Goal: Information Seeking & Learning: Find specific fact

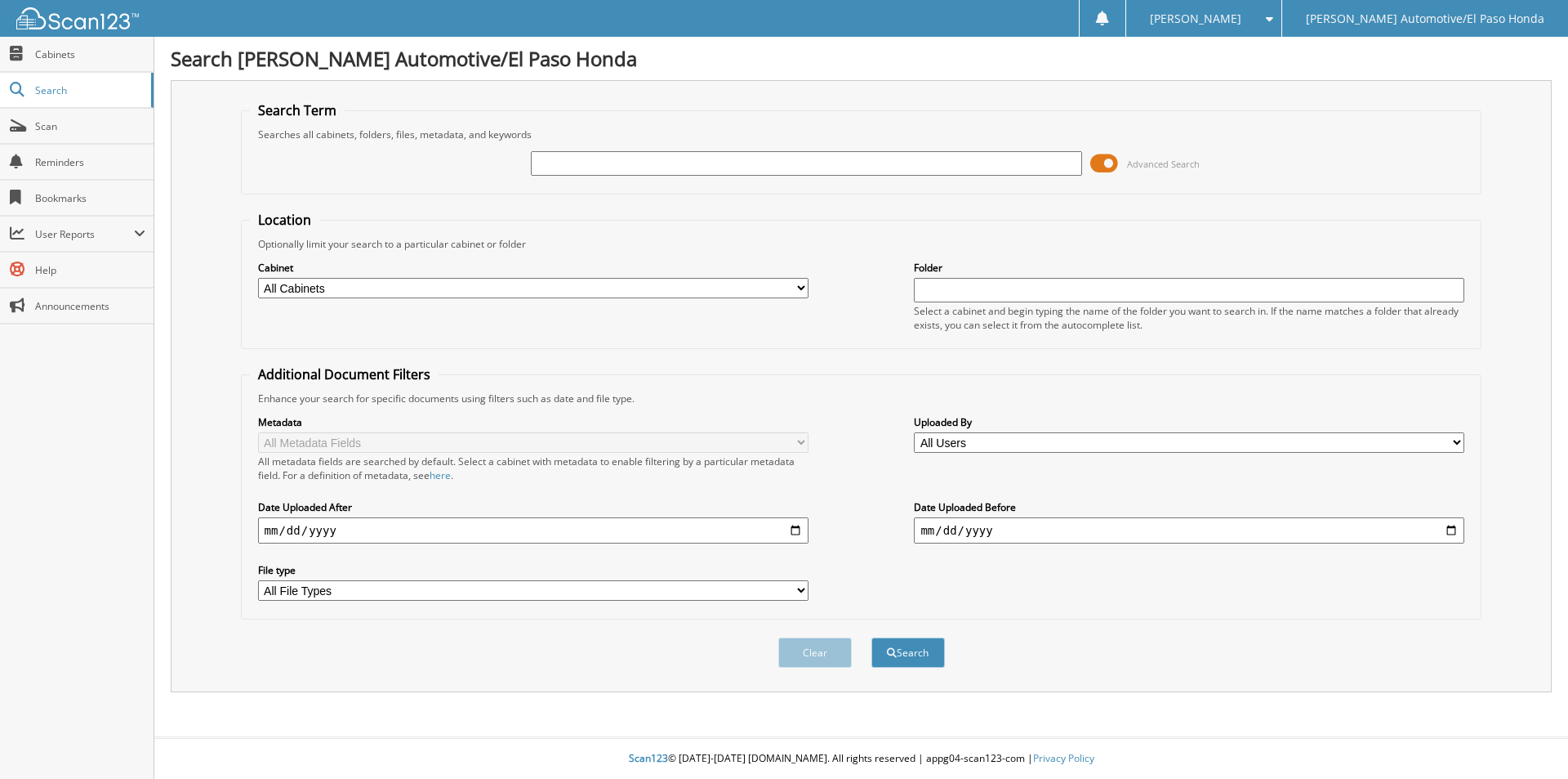
click at [642, 163] on input "text" at bounding box center [806, 163] width 550 height 24
type input "REYNALDO"
click at [871, 637] on button "Search" at bounding box center [908, 652] width 74 height 30
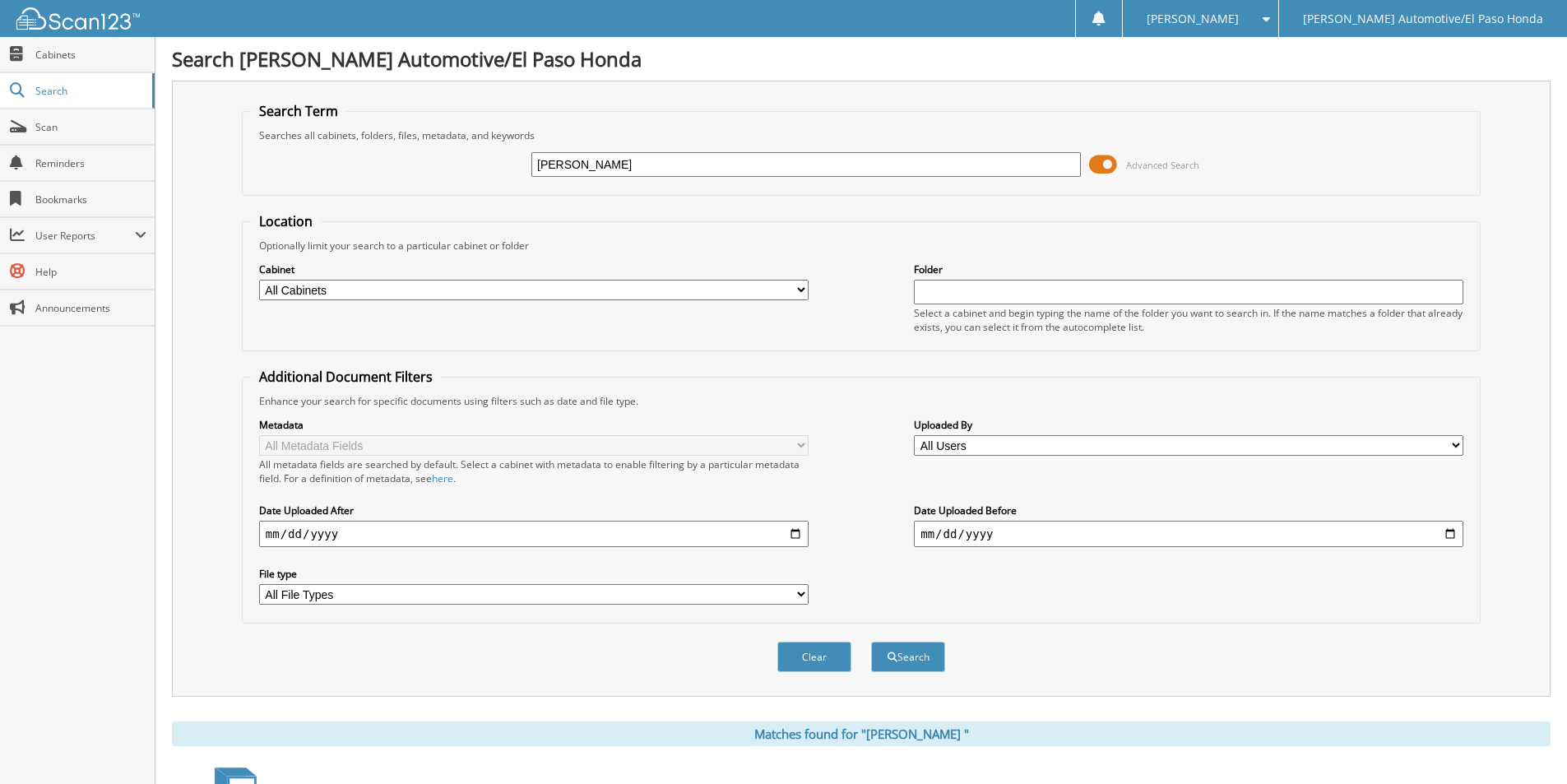
click at [658, 165] on input "REYNALDO" at bounding box center [806, 164] width 550 height 24
type input "REYNALDO SOLIZ"
click at [872, 641] on button "Search" at bounding box center [909, 656] width 74 height 30
click at [666, 166] on input "[PERSON_NAME]" at bounding box center [806, 164] width 550 height 24
type input "[PERSON_NAME]"
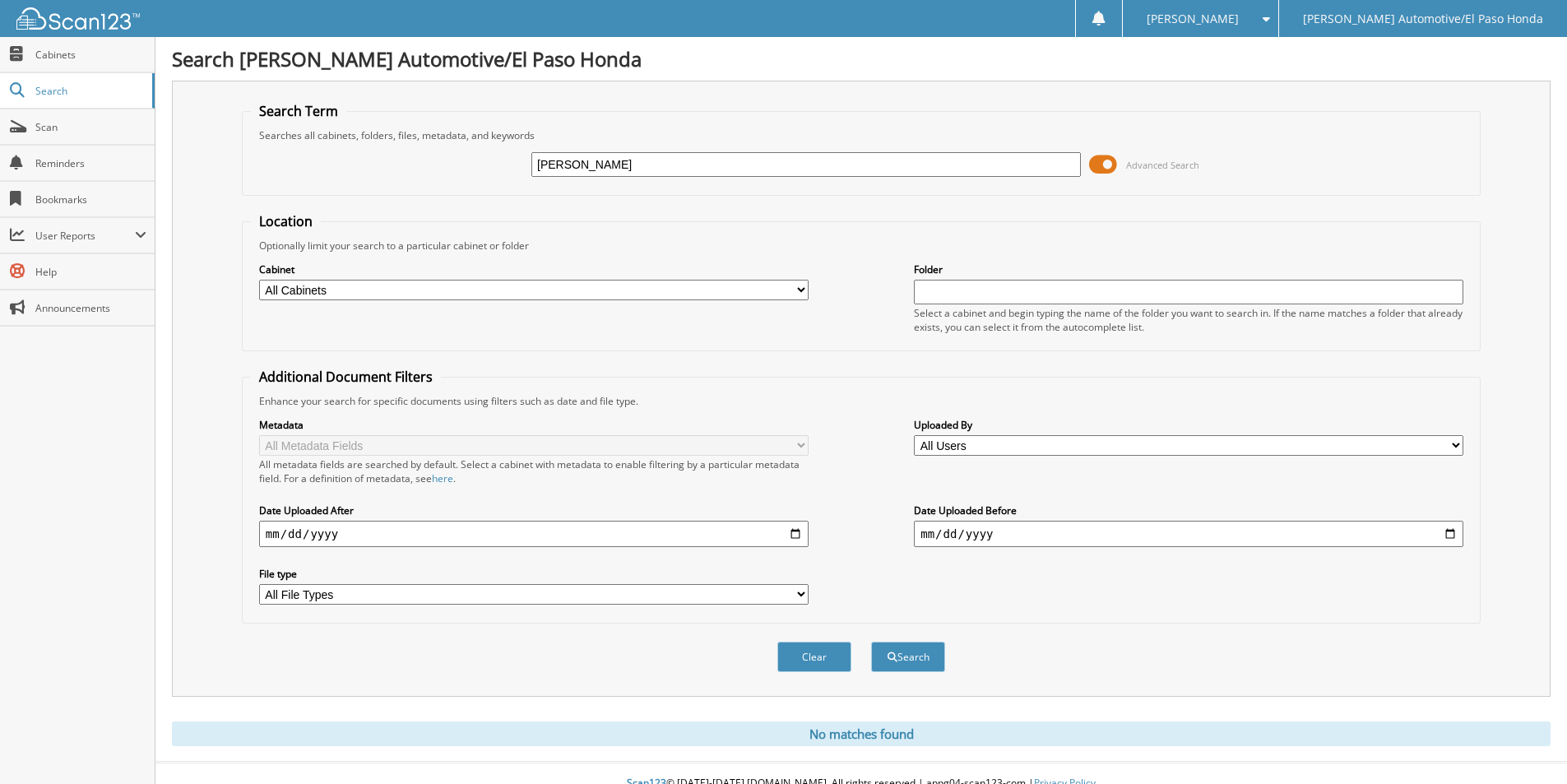
click at [872, 641] on button "Search" at bounding box center [909, 656] width 74 height 30
drag, startPoint x: 694, startPoint y: 165, endPoint x: 469, endPoint y: 127, distance: 228.2
click at [469, 127] on fieldset "Search Term Searches all cabinets, folders, files, metadata, and keywords REYNA…" at bounding box center [861, 149] width 1239 height 94
click at [717, 160] on input "text" at bounding box center [806, 164] width 550 height 24
type input "52222B"
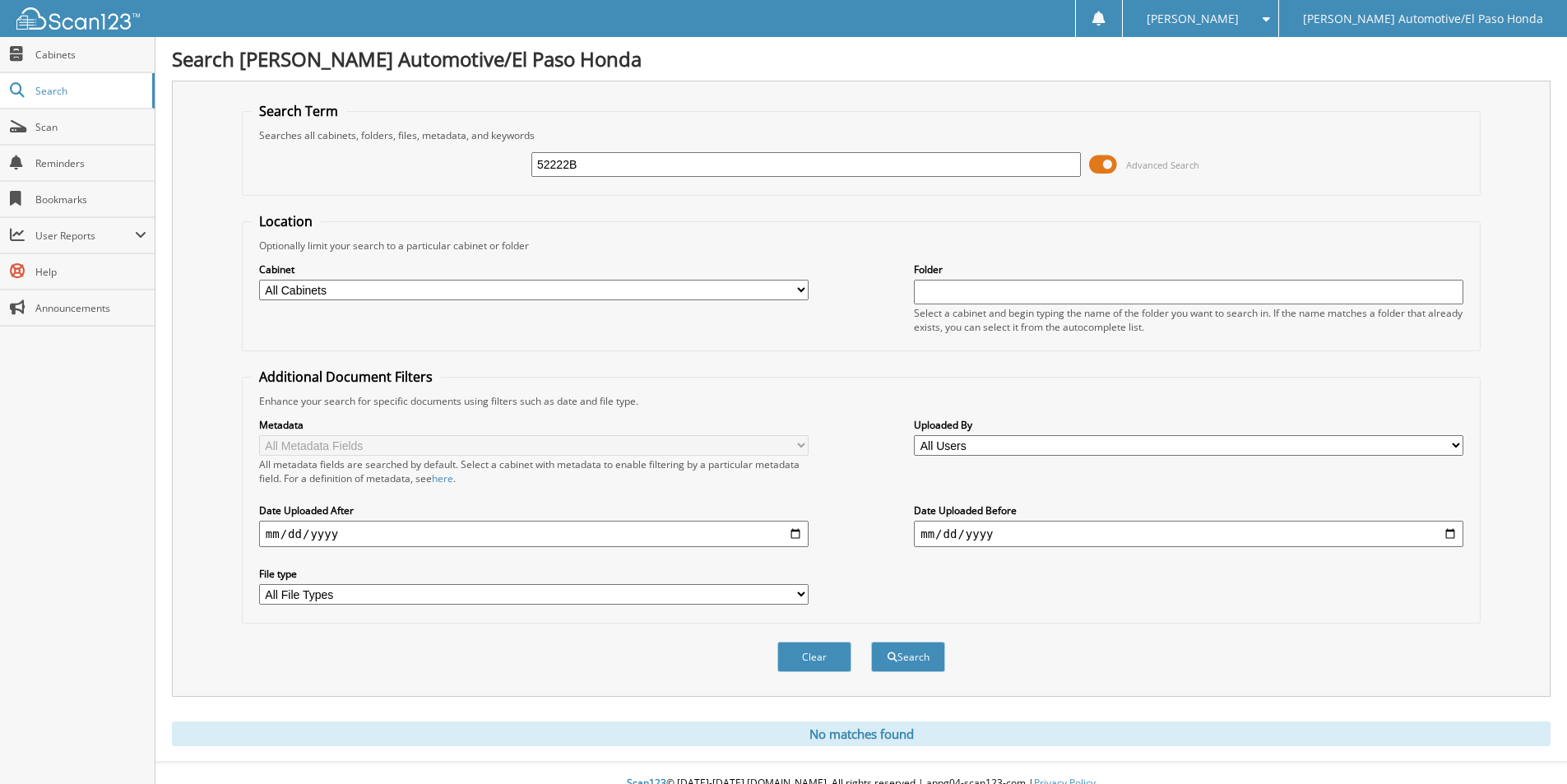
click at [872, 641] on button "Search" at bounding box center [909, 656] width 74 height 30
drag, startPoint x: 614, startPoint y: 157, endPoint x: 460, endPoint y: 149, distance: 154.2
click at [460, 149] on div "52222B Advanced Search" at bounding box center [862, 164] width 1221 height 44
